Goal: Find specific page/section: Find specific page/section

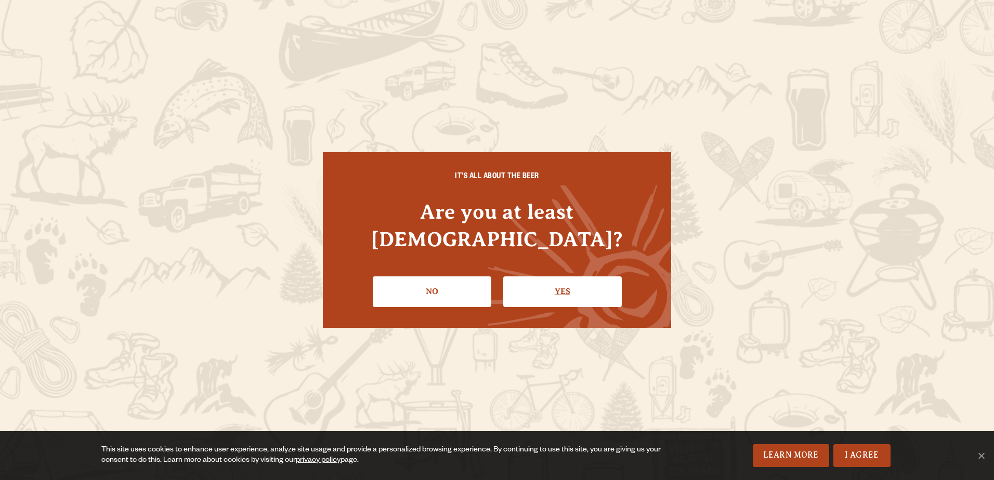
click at [546, 277] on link "Yes" at bounding box center [562, 292] width 119 height 30
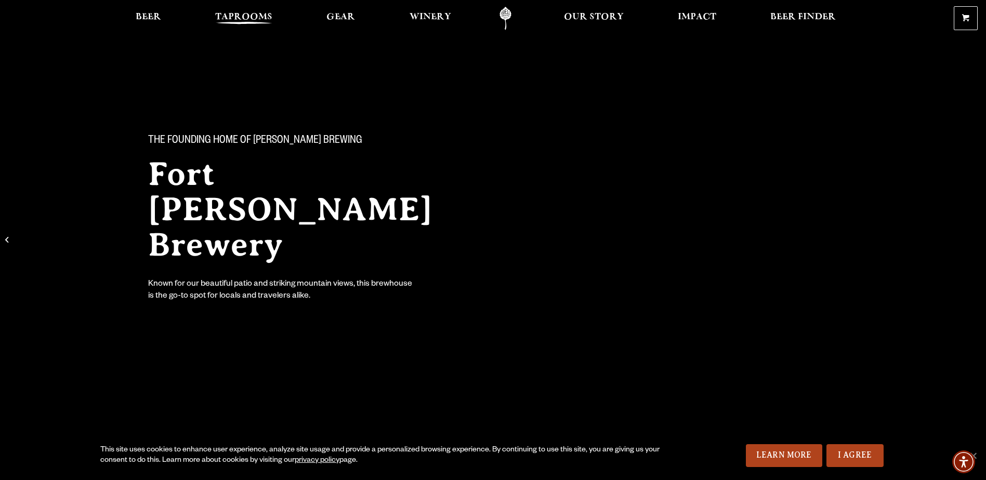
click at [232, 15] on span "Taprooms" at bounding box center [243, 17] width 57 height 8
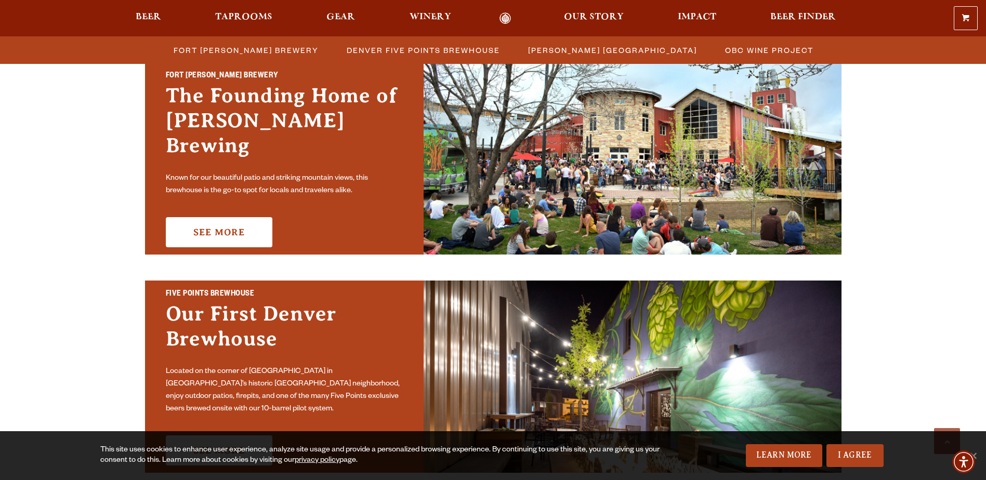
scroll to position [312, 0]
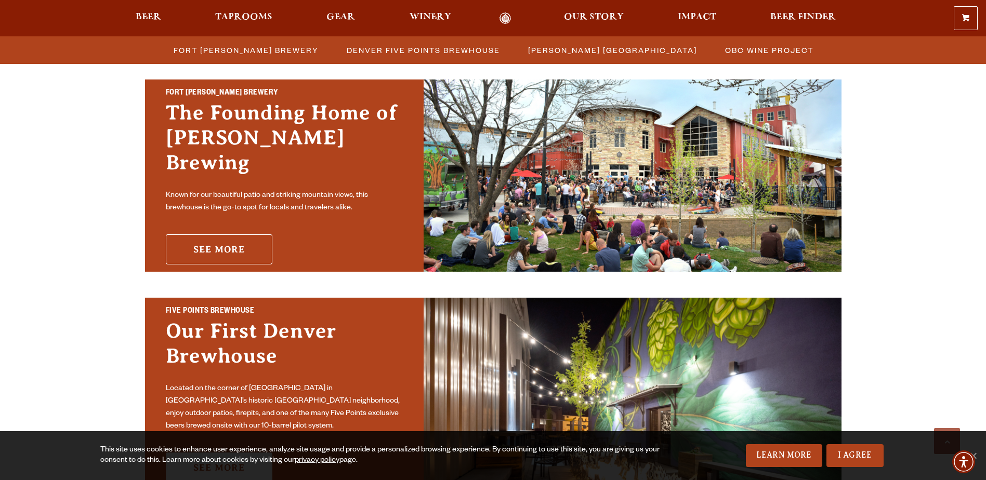
click at [220, 235] on link "See More" at bounding box center [219, 249] width 107 height 30
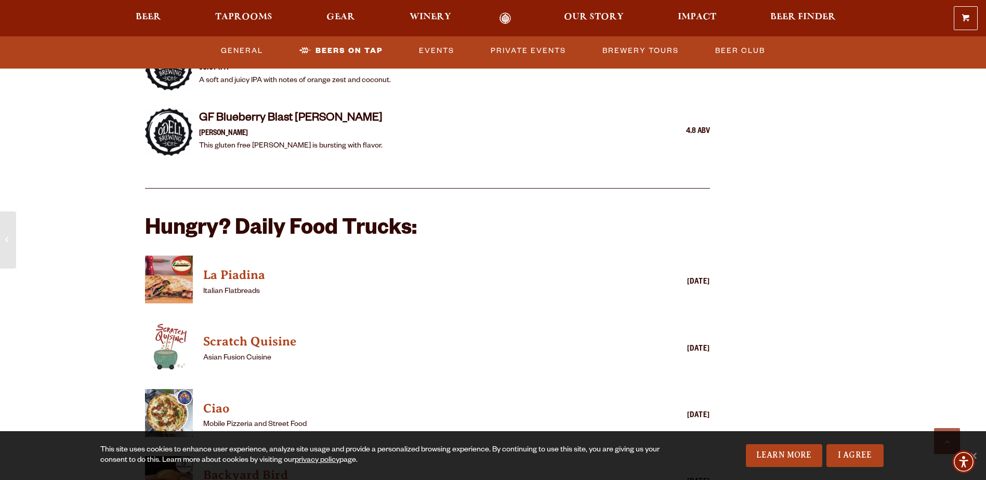
scroll to position [2340, 0]
